Goal: Task Accomplishment & Management: Use online tool/utility

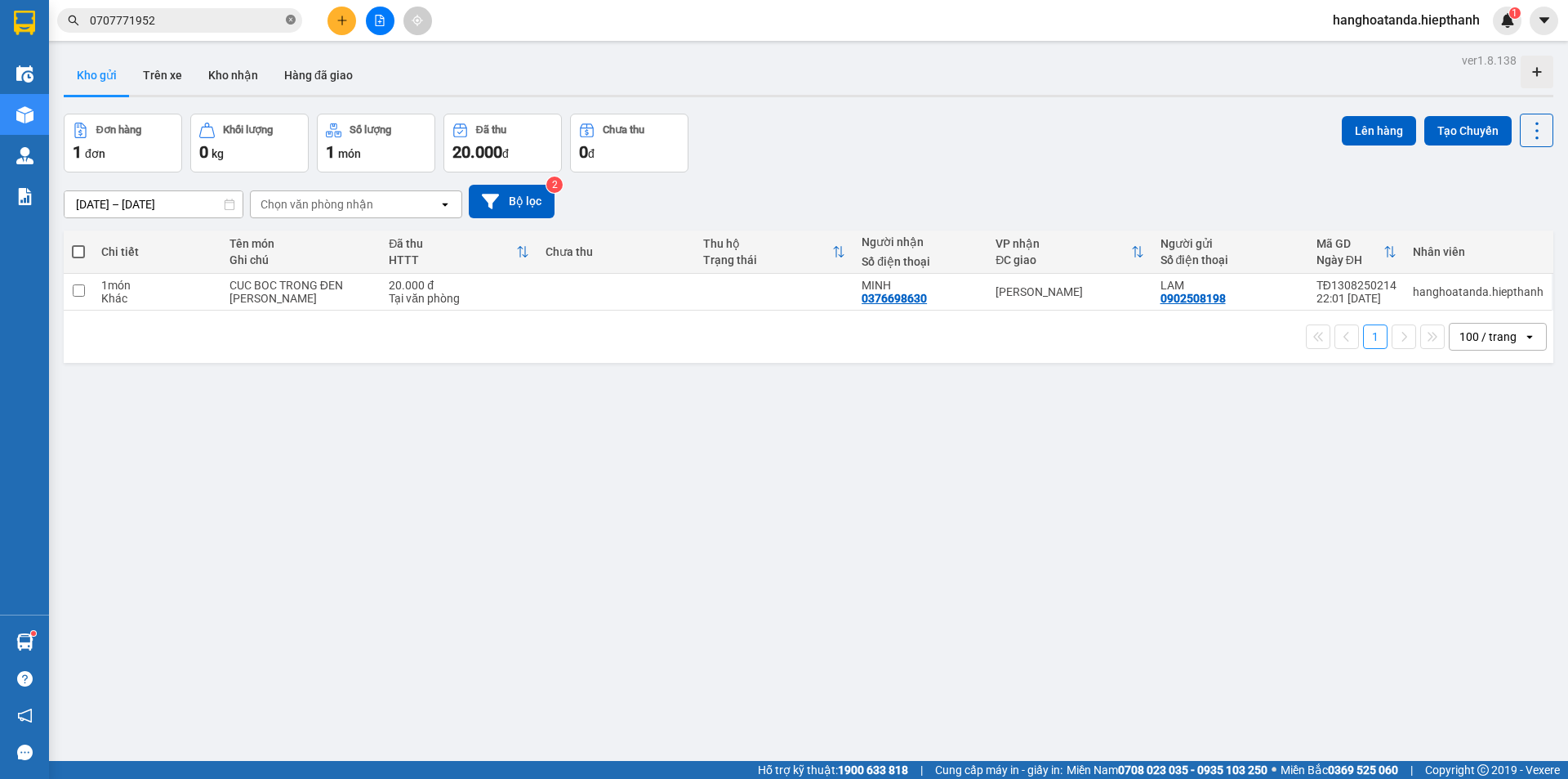
click at [289, 16] on icon "close-circle" at bounding box center [291, 20] width 10 height 10
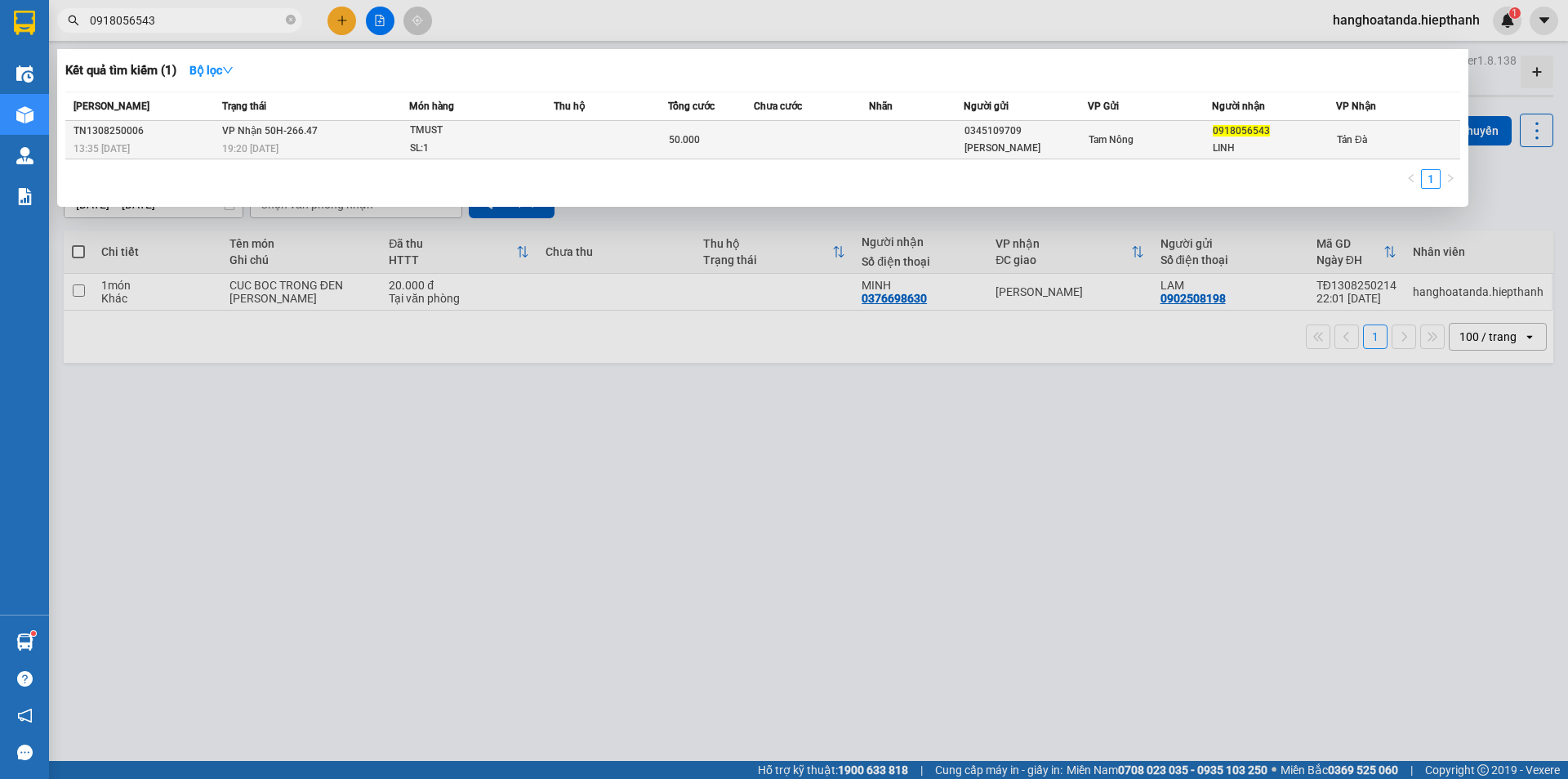
type input "0918056543"
click at [677, 136] on span "50.000" at bounding box center [685, 140] width 31 height 12
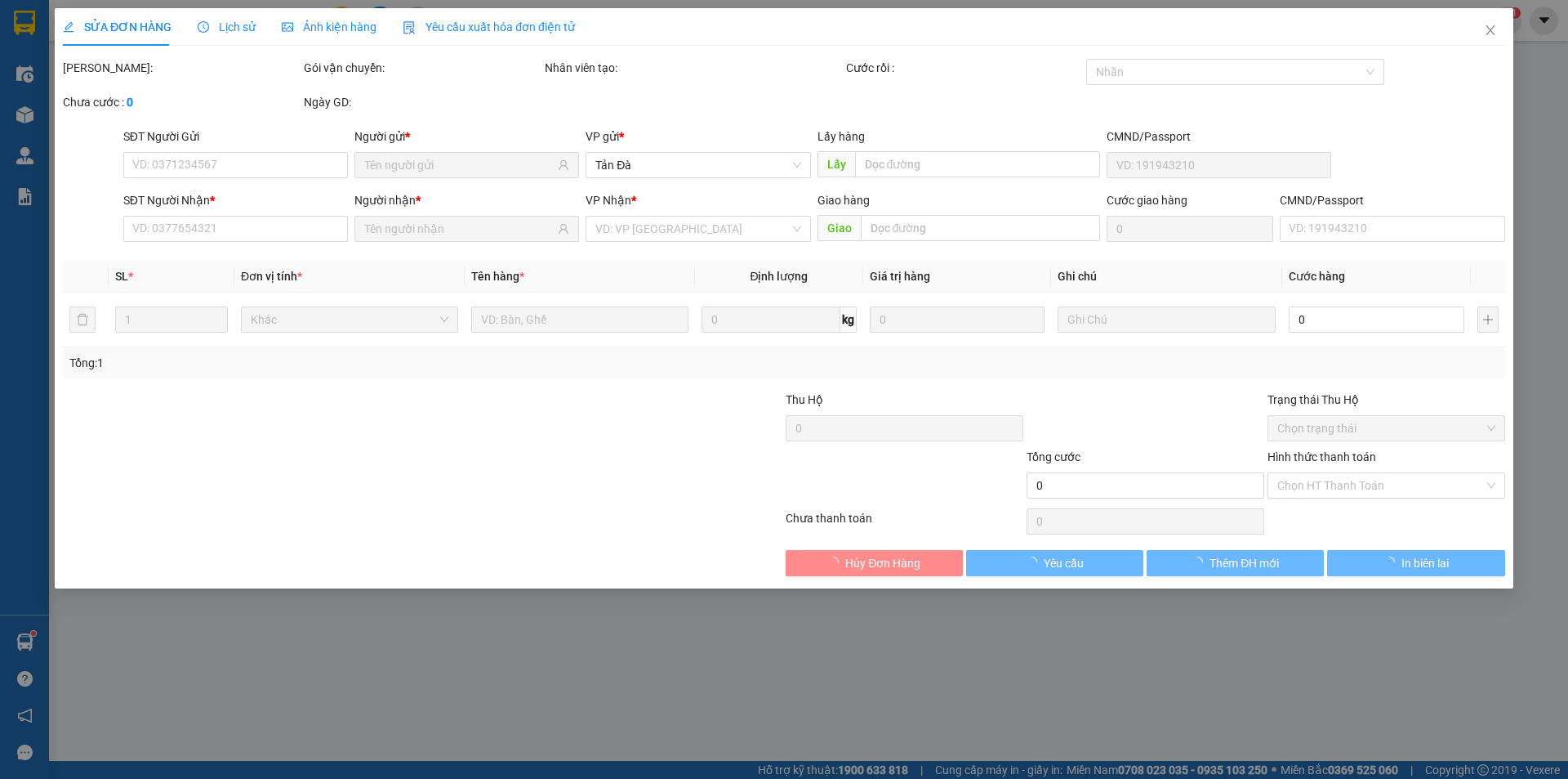
type input "0345109709"
type input "[PERSON_NAME]"
type input "0918056543"
type input "LINH"
type input "50.000"
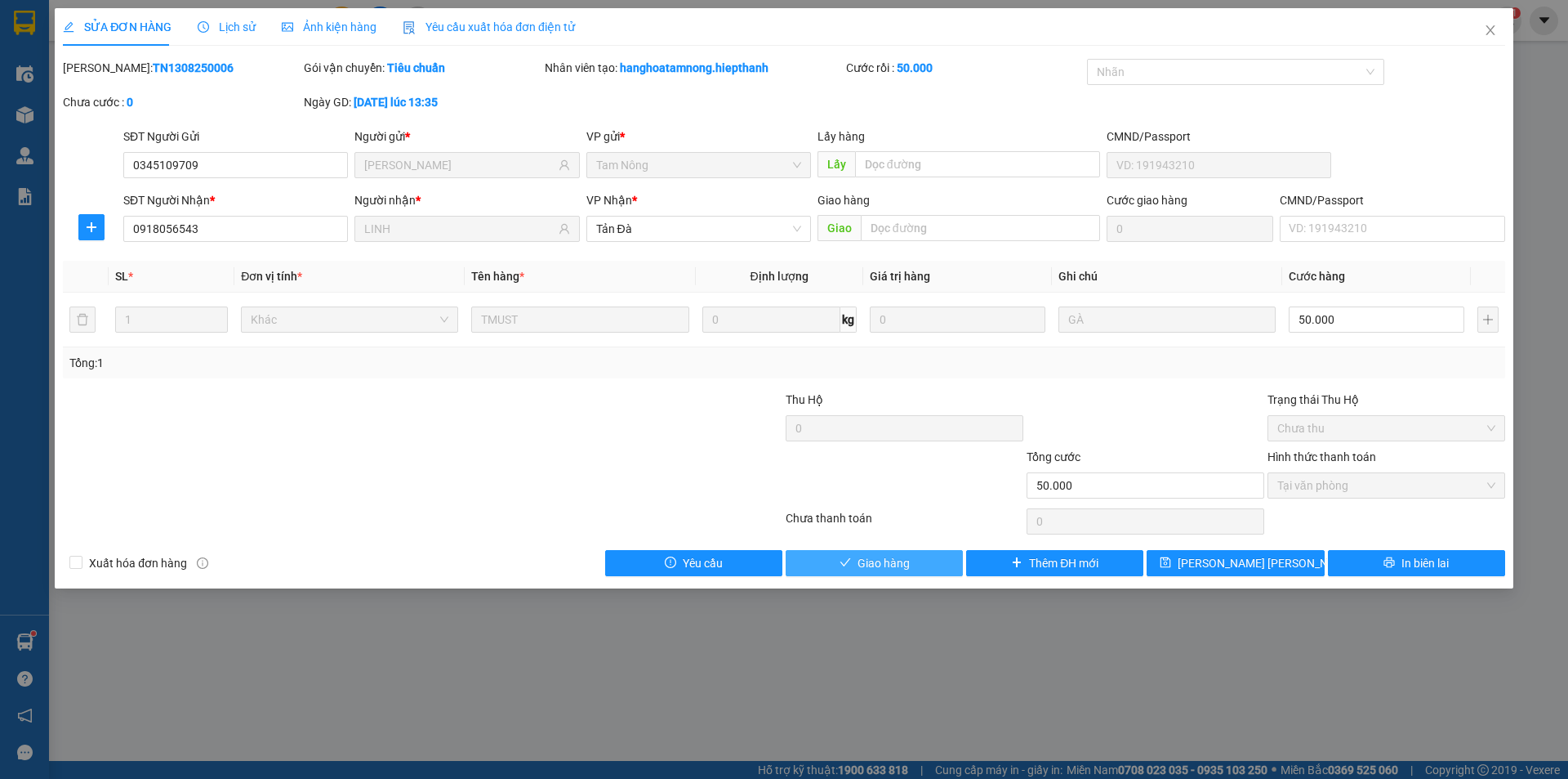
drag, startPoint x: 859, startPoint y: 561, endPoint x: 847, endPoint y: 554, distance: 13.9
click at [850, 557] on button "Giao hàng" at bounding box center [875, 563] width 178 height 26
